Goal: Task Accomplishment & Management: Use online tool/utility

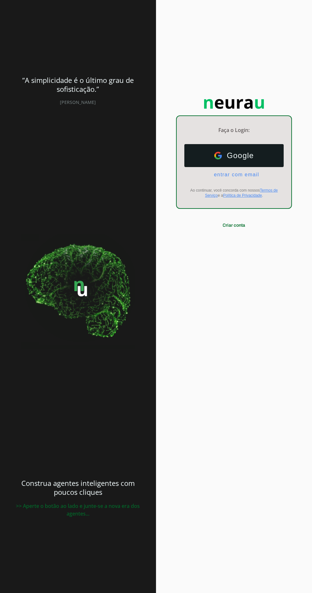
click at [243, 177] on span "entrar com email" at bounding box center [234, 175] width 50 height 6
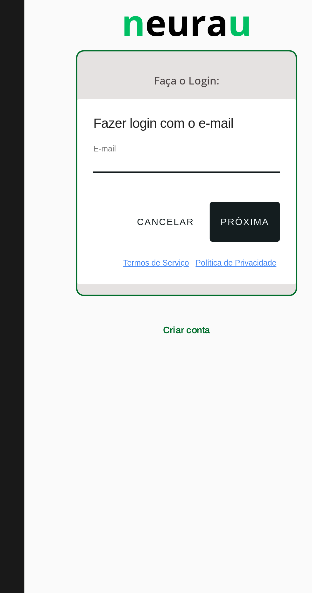
click at [252, 173] on input "email" at bounding box center [234, 170] width 90 height 9
type input "[EMAIL_ADDRESS][DOMAIN_NAME]"
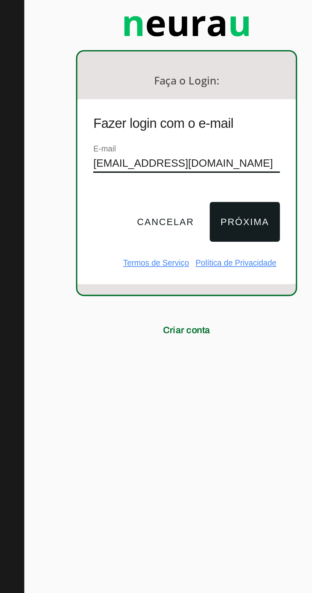
click at [269, 202] on button "Próxima" at bounding box center [261, 197] width 33 height 19
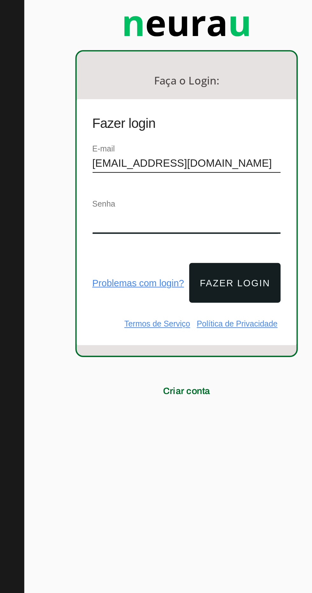
click at [270, 231] on button "Fazer login" at bounding box center [257, 227] width 44 height 19
